Goal: Task Accomplishment & Management: Manage account settings

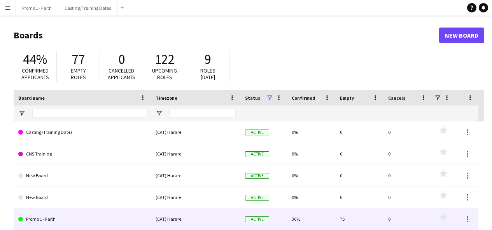
click at [48, 220] on link "Promo 1 - Faith" at bounding box center [82, 220] width 128 height 22
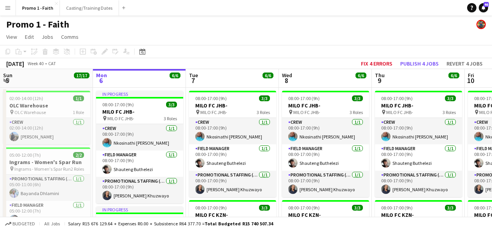
click at [9, 8] on app-icon "Menu" at bounding box center [8, 8] width 6 height 6
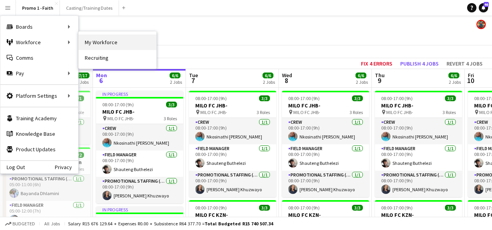
click at [89, 41] on link "My Workforce" at bounding box center [117, 43] width 78 height 16
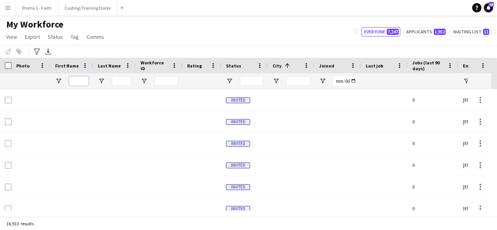
click at [75, 82] on input "First Name Filter Input" at bounding box center [78, 81] width 19 height 9
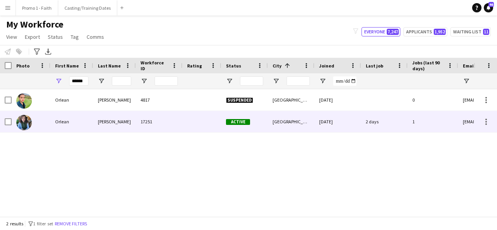
click at [115, 122] on div "[PERSON_NAME]" at bounding box center [114, 121] width 43 height 21
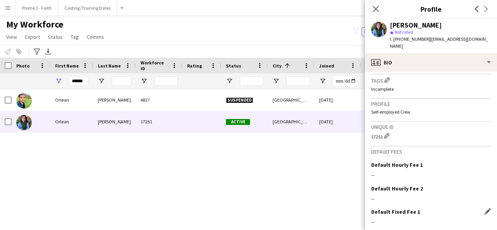
scroll to position [354, 0]
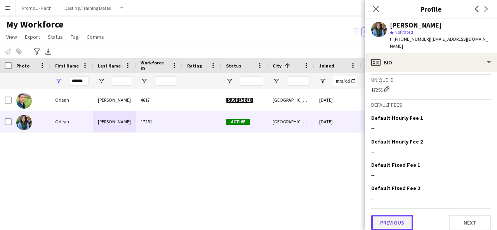
click at [386, 221] on button "Previous" at bounding box center [392, 223] width 42 height 16
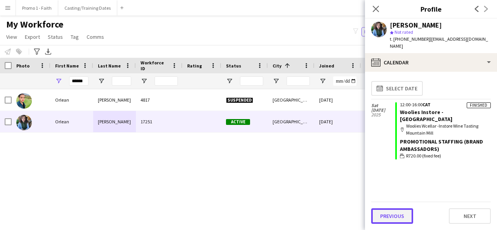
click at [388, 216] on button "Previous" at bounding box center [392, 217] width 42 height 16
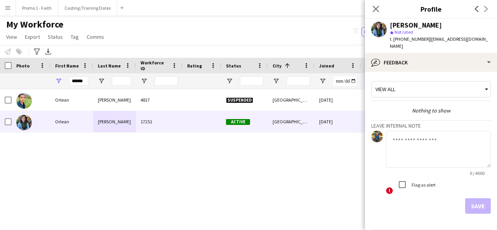
scroll to position [21, 0]
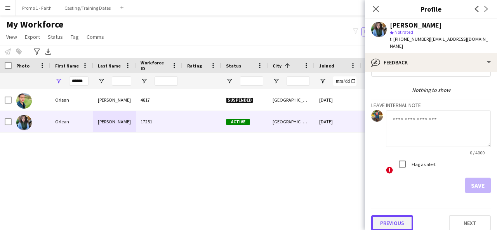
click at [387, 221] on button "Previous" at bounding box center [392, 224] width 42 height 16
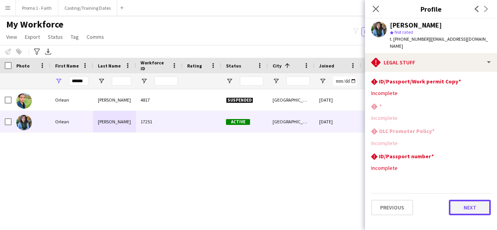
click at [463, 200] on button "Next" at bounding box center [470, 208] width 42 height 16
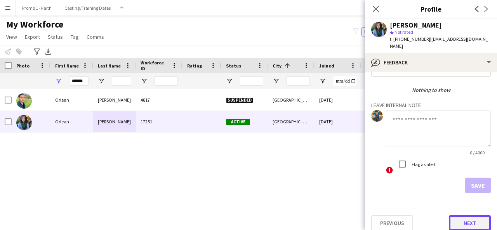
click at [467, 223] on button "Next" at bounding box center [470, 224] width 42 height 16
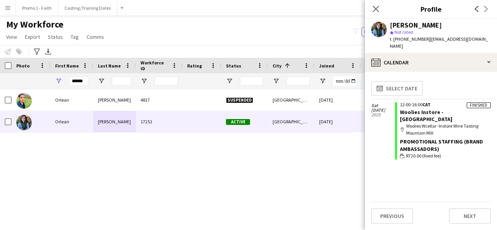
click at [428, 123] on div "map-marker Woolies Wcellar -Instore Wine Tasting Mountain Mill" at bounding box center [445, 130] width 91 height 14
click at [476, 103] on div "Finished" at bounding box center [479, 106] width 24 height 6
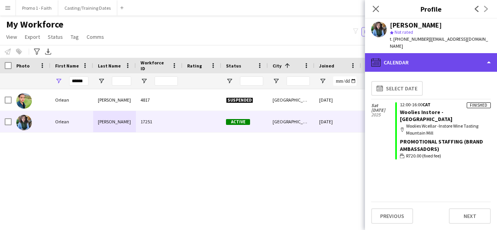
click at [400, 56] on div "calendar-full Calendar" at bounding box center [431, 62] width 132 height 19
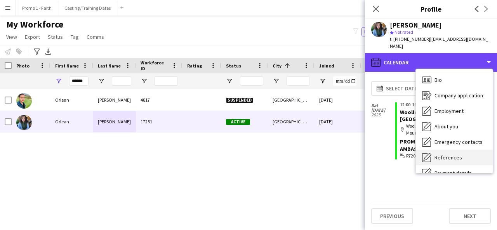
scroll to position [73, 0]
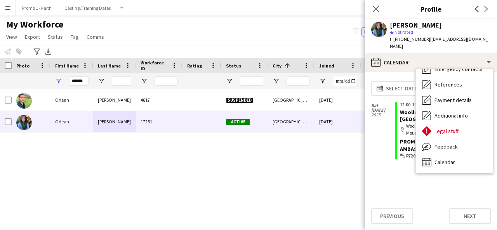
click at [403, 169] on div "calendar-full Select date [DATE] Finished 12:00-16:00 CAT Woolies Instore - [GE…" at bounding box center [431, 140] width 120 height 124
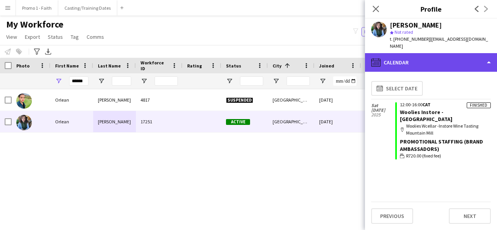
click at [462, 61] on div "calendar-full Calendar" at bounding box center [431, 62] width 132 height 19
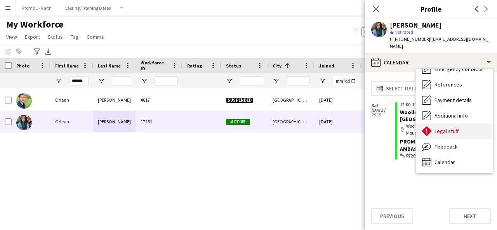
click at [456, 128] on span "Legal stuff" at bounding box center [447, 131] width 24 height 7
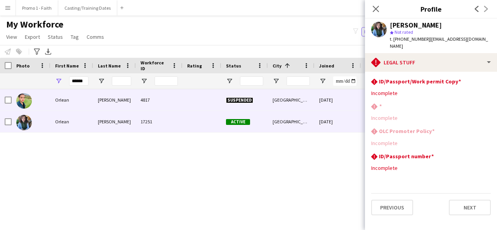
click at [242, 109] on div "Suspended" at bounding box center [244, 99] width 47 height 21
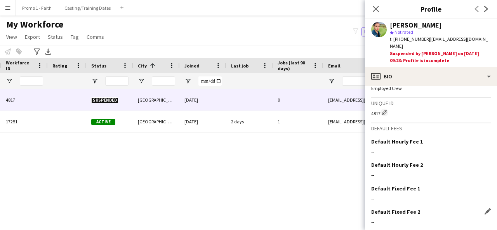
scroll to position [366, 0]
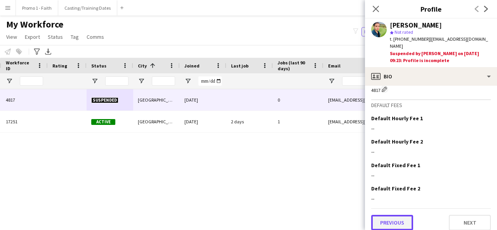
click at [384, 215] on button "Previous" at bounding box center [392, 223] width 42 height 16
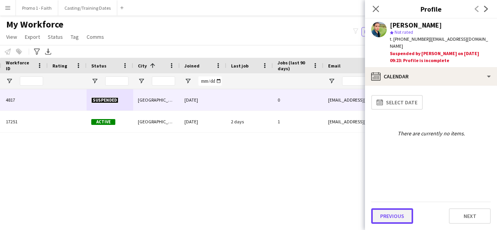
click at [382, 214] on button "Previous" at bounding box center [392, 217] width 42 height 16
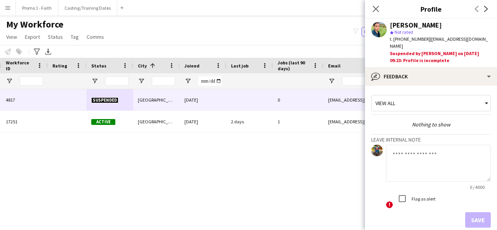
scroll to position [35, 0]
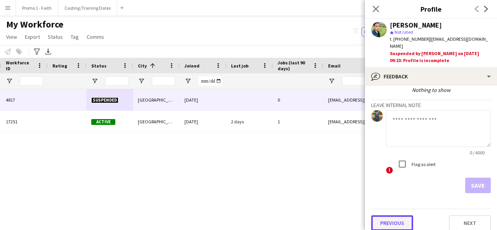
click at [382, 216] on button "Previous" at bounding box center [392, 224] width 42 height 16
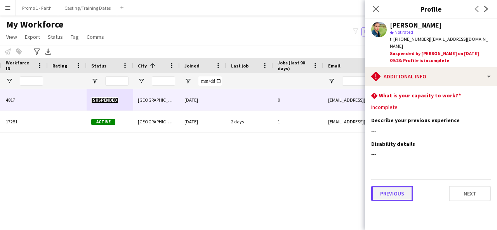
click at [381, 187] on button "Previous" at bounding box center [392, 194] width 42 height 16
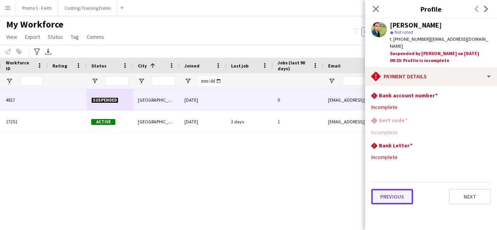
click at [381, 189] on button "Previous" at bounding box center [392, 197] width 42 height 16
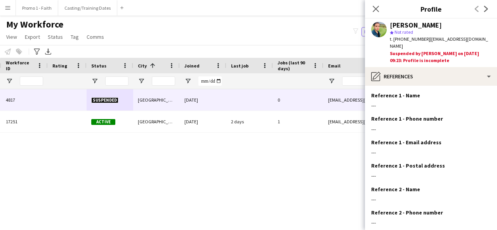
scroll to position [86, 0]
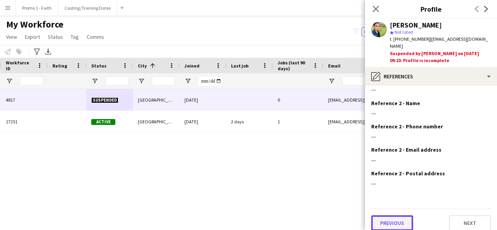
click at [385, 216] on button "Previous" at bounding box center [392, 224] width 42 height 16
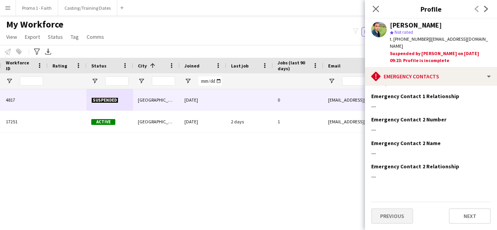
scroll to position [0, 0]
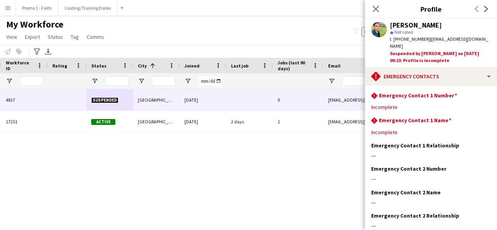
click at [385, 213] on h3 "Emergency Contact 2 Relationship" at bounding box center [415, 216] width 88 height 7
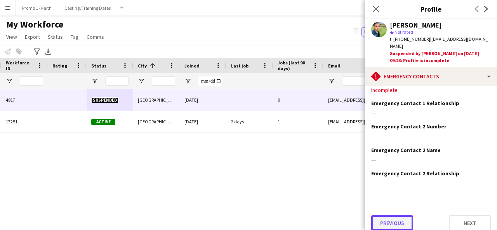
click at [385, 217] on button "Previous" at bounding box center [392, 224] width 42 height 16
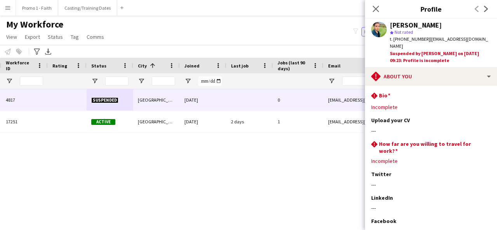
scroll to position [72, 0]
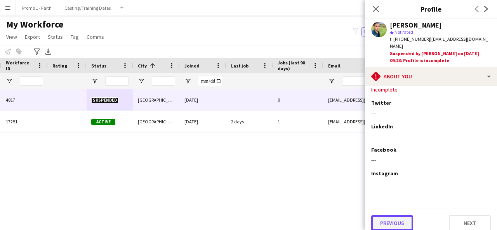
click at [382, 221] on button "Previous" at bounding box center [392, 224] width 42 height 16
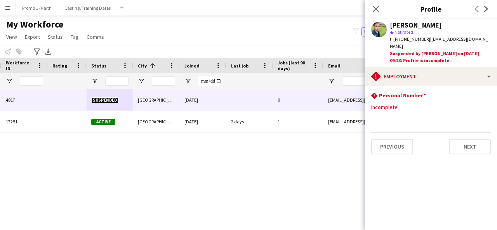
click at [401, 152] on app-section-data-types "rhombus-alert Personal Number Edit this field Incomplete Previous Next" at bounding box center [431, 158] width 132 height 145
click at [392, 146] on button "Previous" at bounding box center [392, 147] width 42 height 16
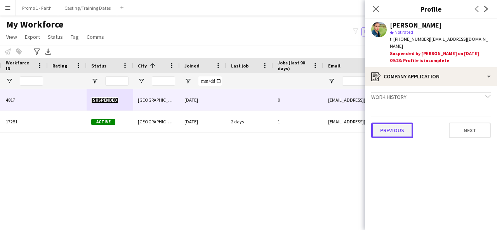
click at [387, 130] on button "Previous" at bounding box center [392, 131] width 42 height 16
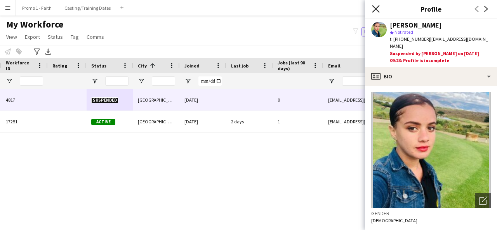
click at [378, 7] on icon at bounding box center [375, 8] width 7 height 7
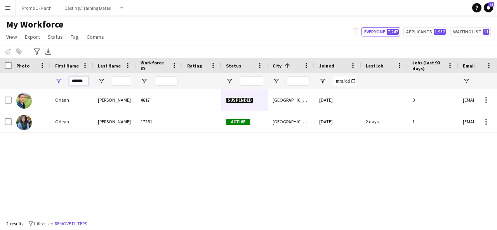
click at [85, 82] on input "******" at bounding box center [78, 81] width 19 height 9
type input "*"
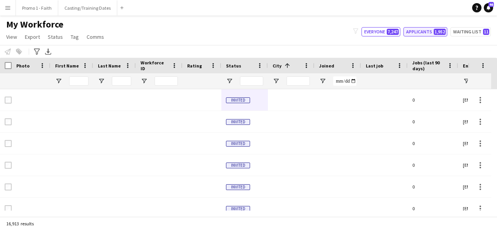
click at [432, 29] on button "Applicants 1,952" at bounding box center [426, 31] width 44 height 9
type input "**********"
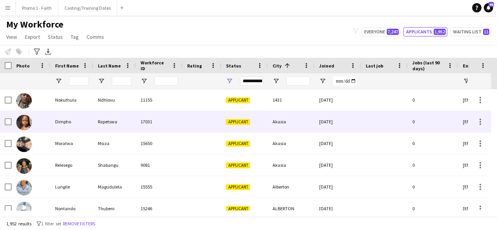
click at [273, 126] on div "Akasia" at bounding box center [291, 121] width 47 height 21
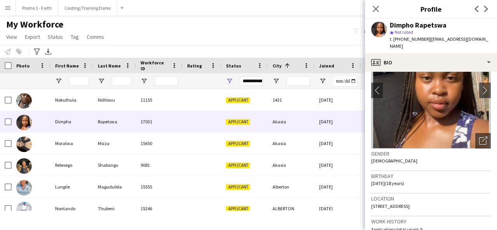
scroll to position [45, 0]
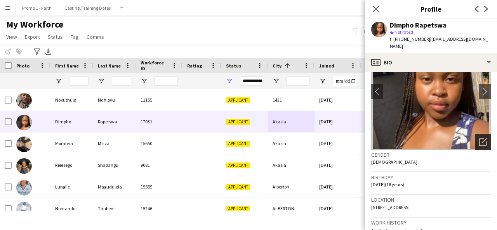
click at [480, 141] on div "Open photos pop-in" at bounding box center [484, 142] width 16 height 16
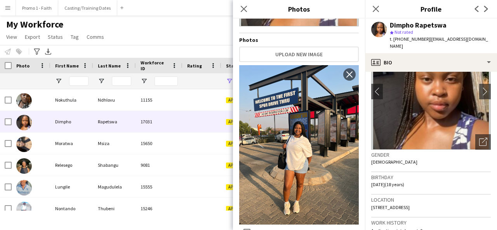
scroll to position [119, 0]
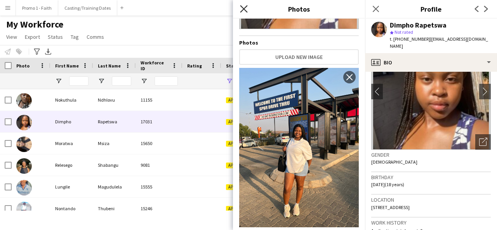
click at [247, 11] on icon at bounding box center [243, 8] width 7 height 7
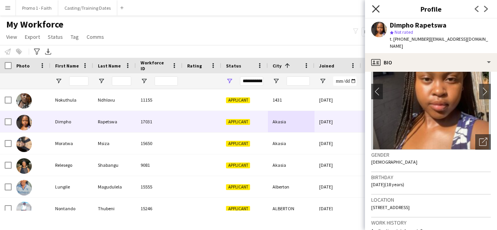
click at [377, 12] on icon "Close pop-in" at bounding box center [375, 8] width 7 height 7
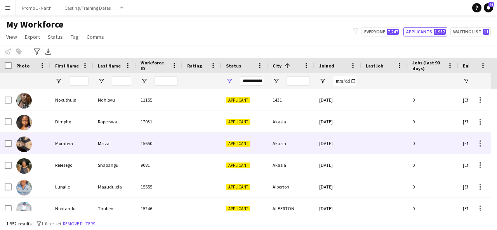
click at [249, 140] on div "Applicant" at bounding box center [244, 143] width 47 height 21
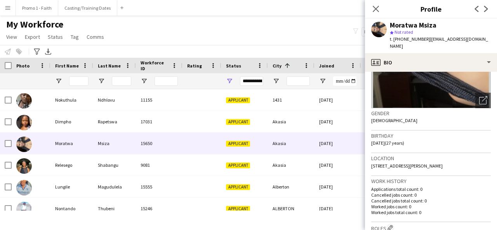
scroll to position [0, 0]
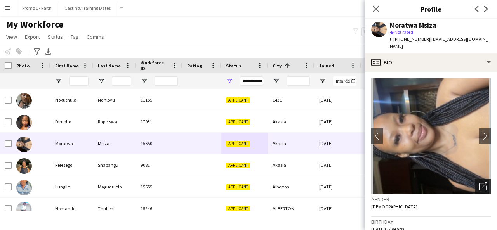
click at [480, 183] on icon "Open photos pop-in" at bounding box center [484, 187] width 8 height 8
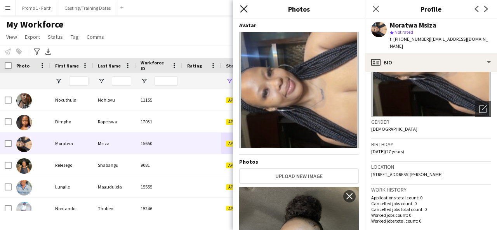
click at [243, 8] on icon at bounding box center [243, 8] width 7 height 7
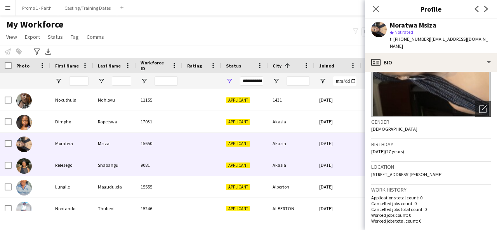
click at [179, 168] on div "9081" at bounding box center [159, 165] width 47 height 21
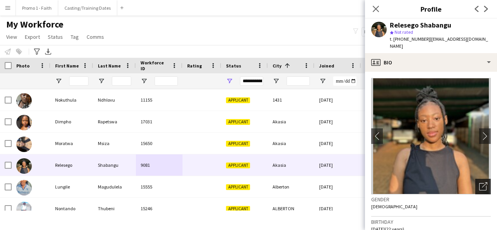
click at [480, 183] on icon at bounding box center [483, 186] width 7 height 7
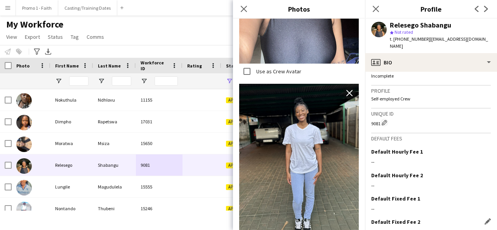
scroll to position [342, 0]
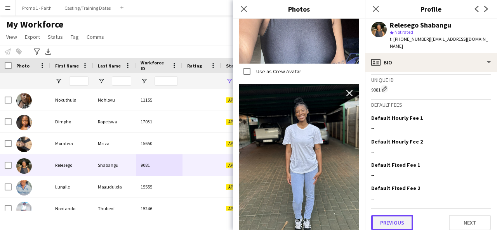
click at [384, 218] on button "Previous" at bounding box center [392, 223] width 42 height 16
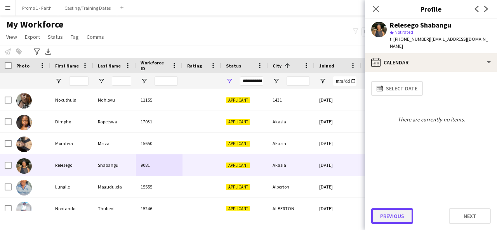
click at [387, 216] on button "Previous" at bounding box center [392, 217] width 42 height 16
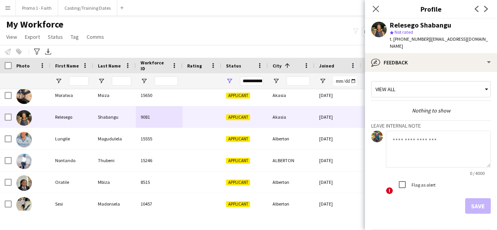
scroll to position [21, 0]
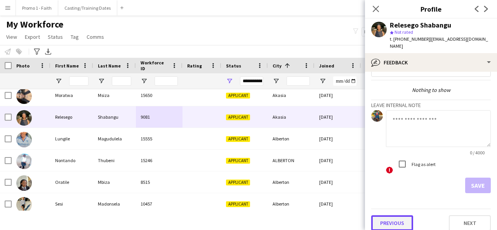
click at [408, 216] on button "Previous" at bounding box center [392, 224] width 42 height 16
